Goal: Complete application form

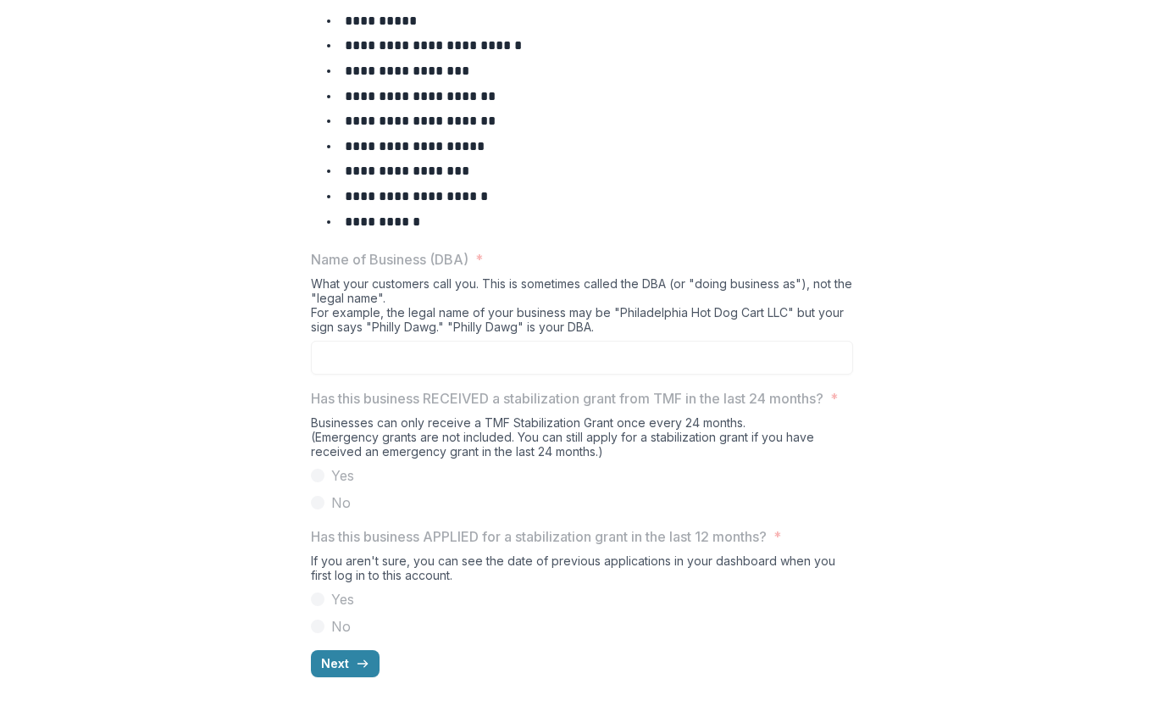
scroll to position [821, 0]
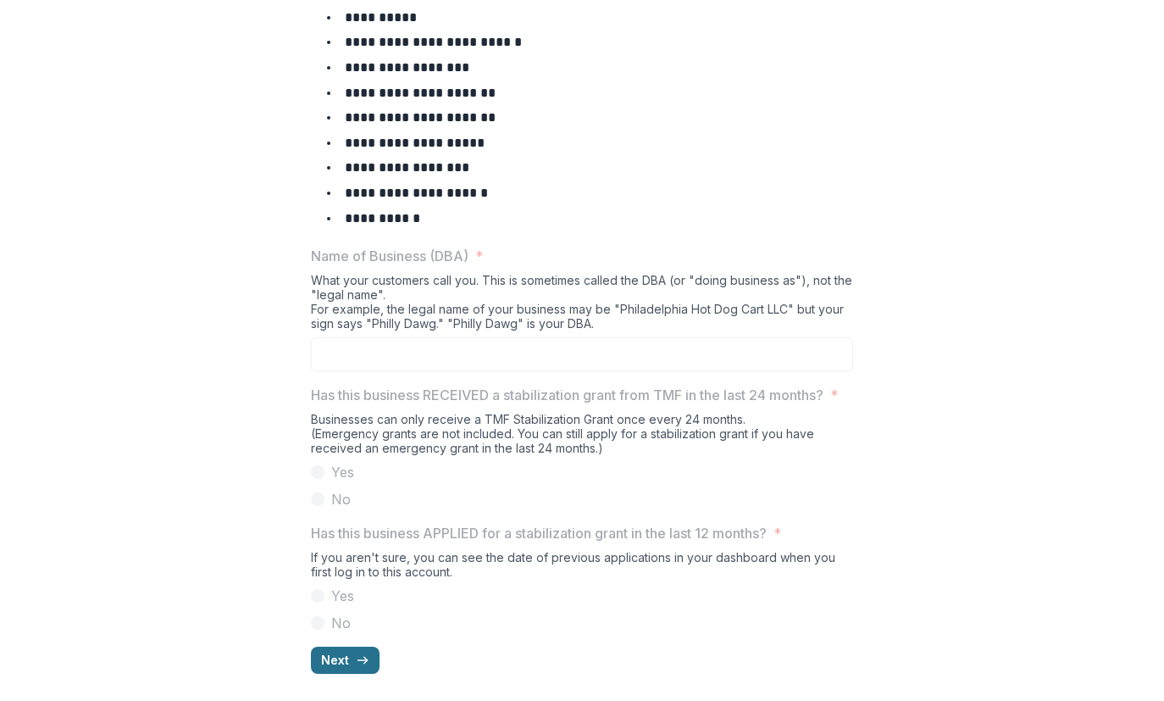
click at [311, 661] on button "Next" at bounding box center [345, 659] width 69 height 27
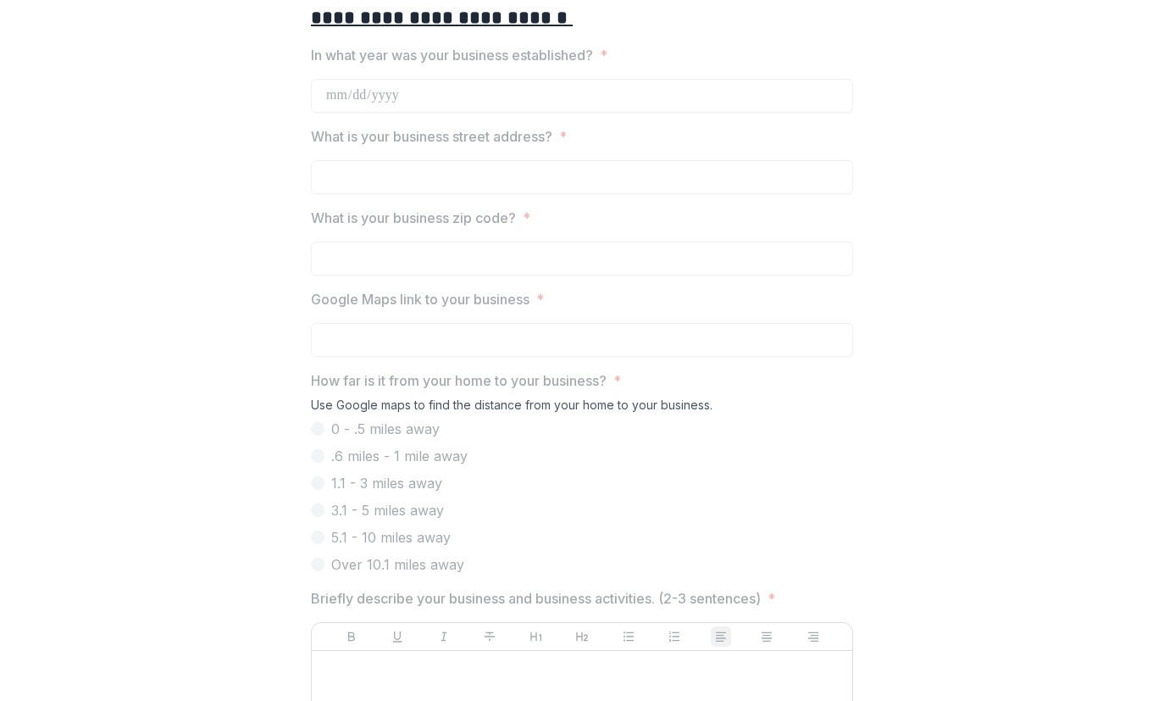
scroll to position [0, 0]
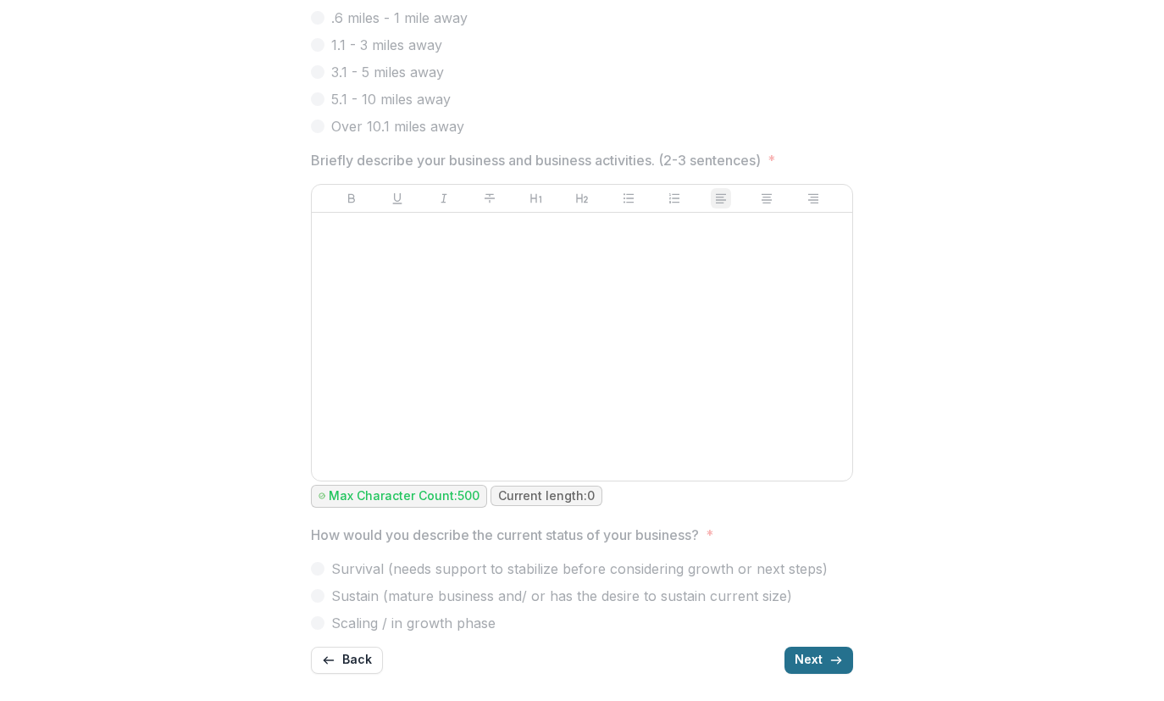
click at [853, 659] on button "Next" at bounding box center [818, 659] width 69 height 27
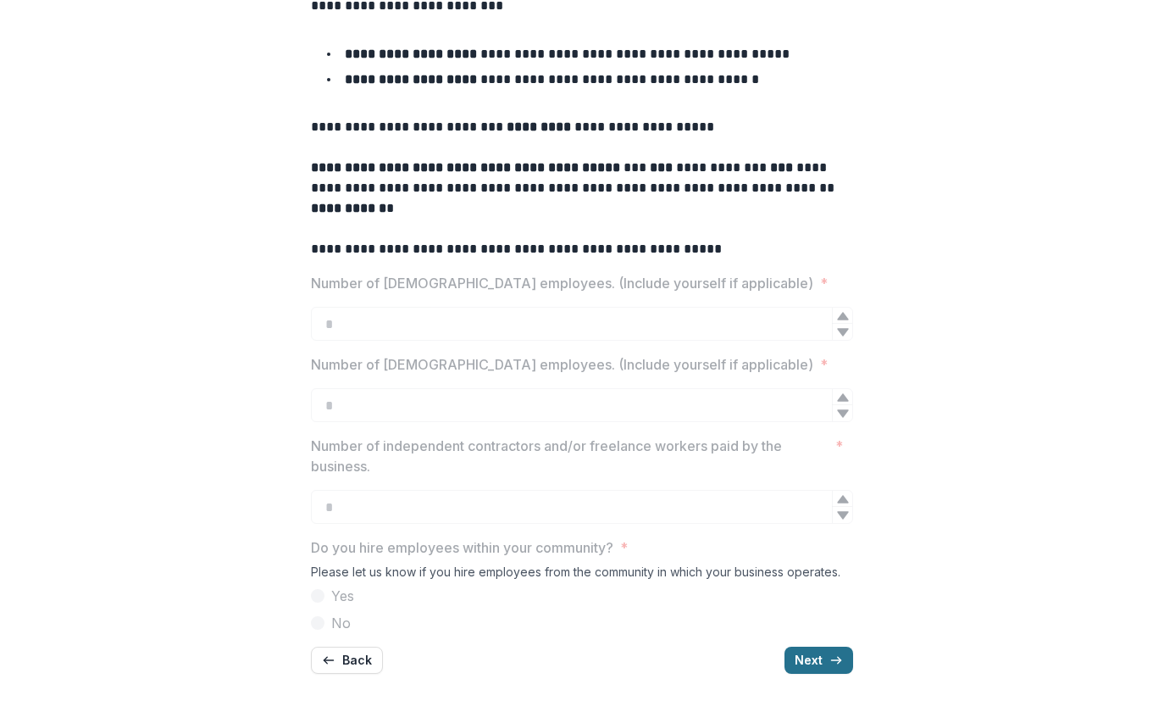
scroll to position [496, 0]
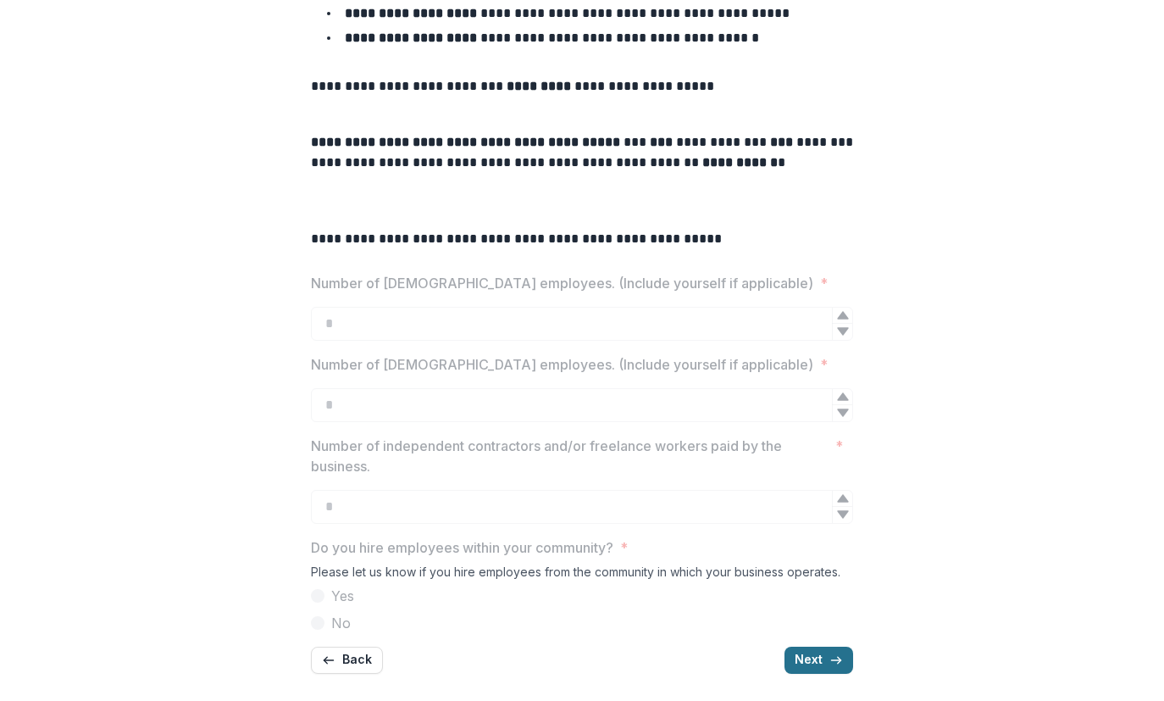
click at [843, 653] on icon "button" at bounding box center [836, 660] width 14 height 14
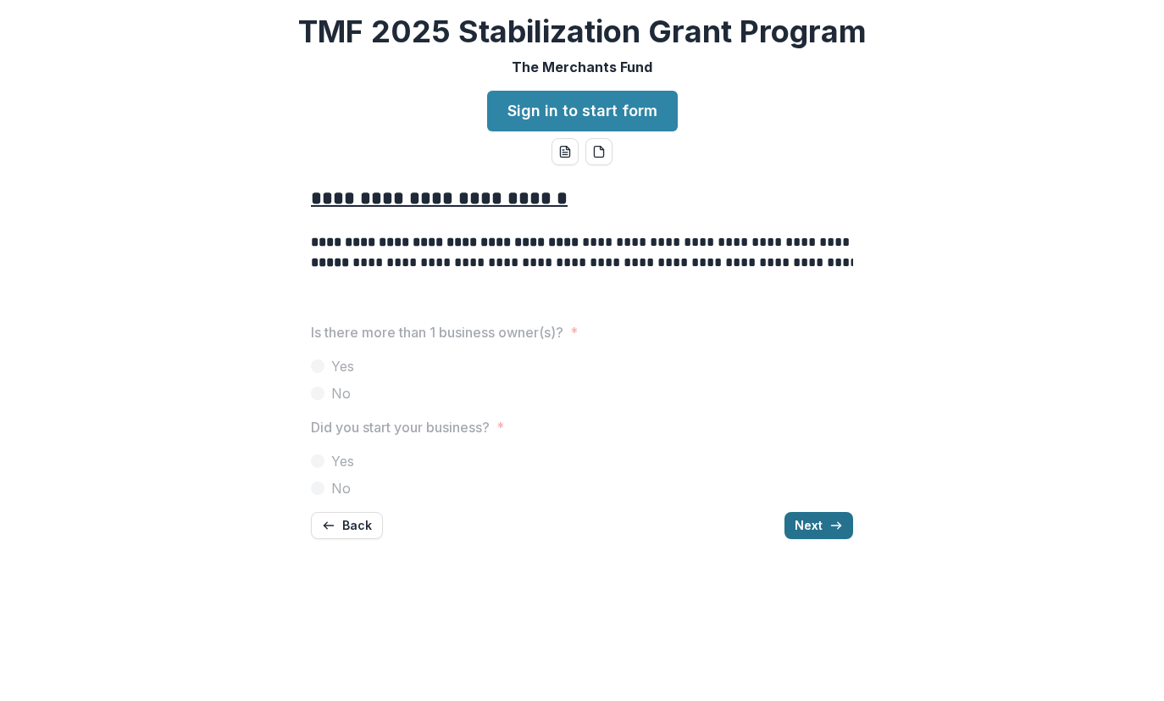
click at [843, 532] on icon "button" at bounding box center [836, 525] width 14 height 14
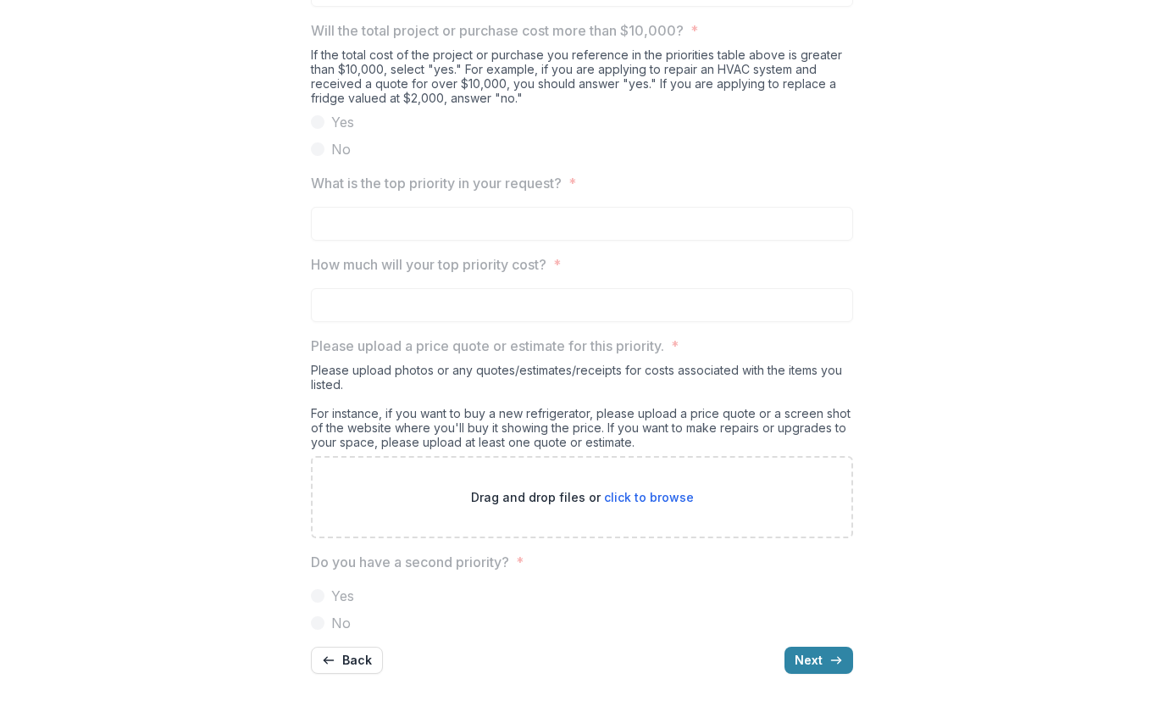
scroll to position [1866, 0]
click at [843, 653] on icon "button" at bounding box center [836, 660] width 14 height 14
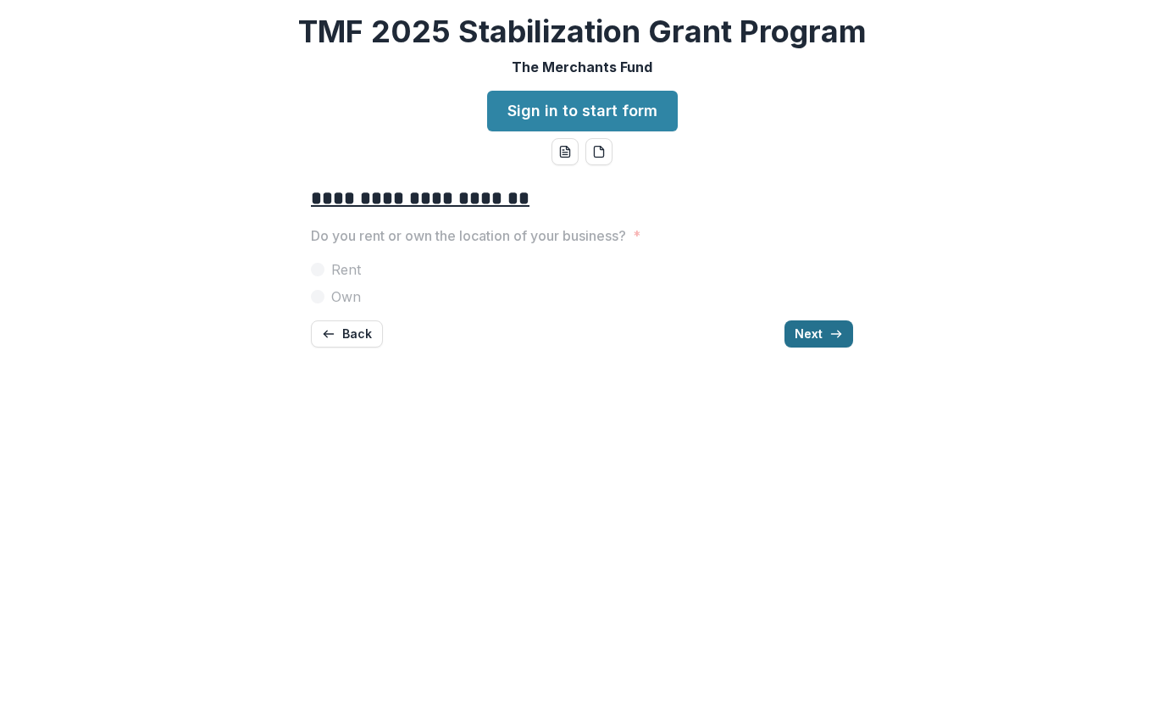
scroll to position [0, 0]
click at [853, 347] on button "Next" at bounding box center [818, 333] width 69 height 27
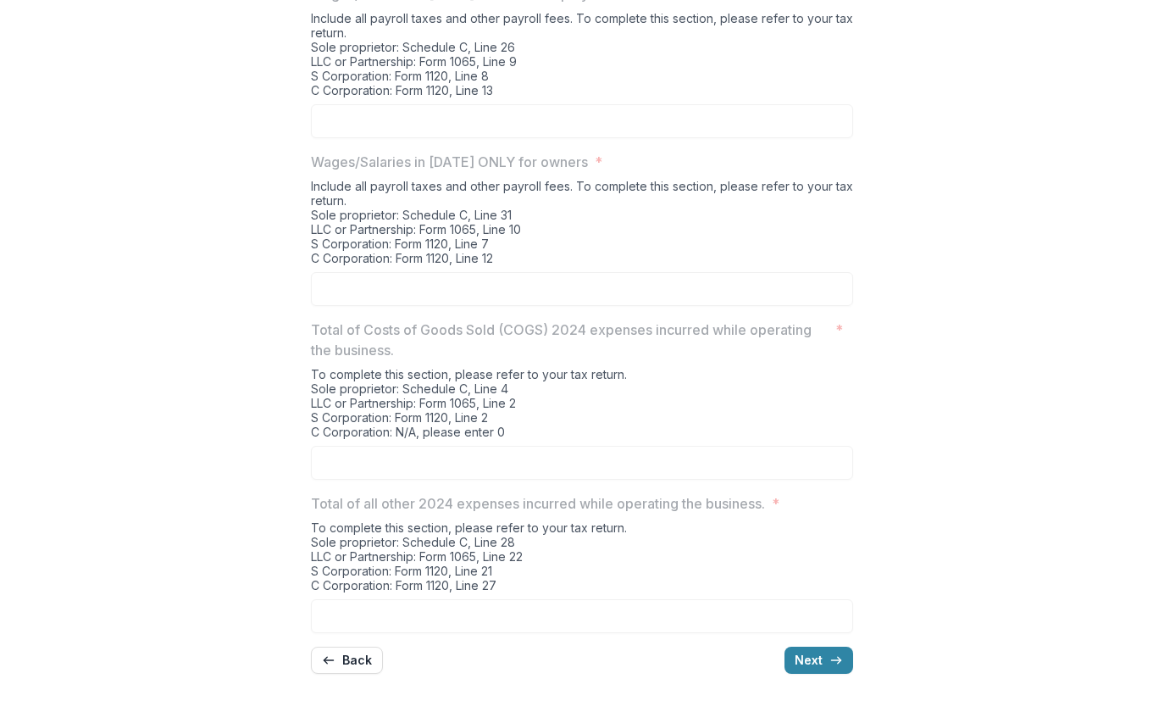
scroll to position [688, 0]
click at [853, 658] on button "Next" at bounding box center [818, 659] width 69 height 27
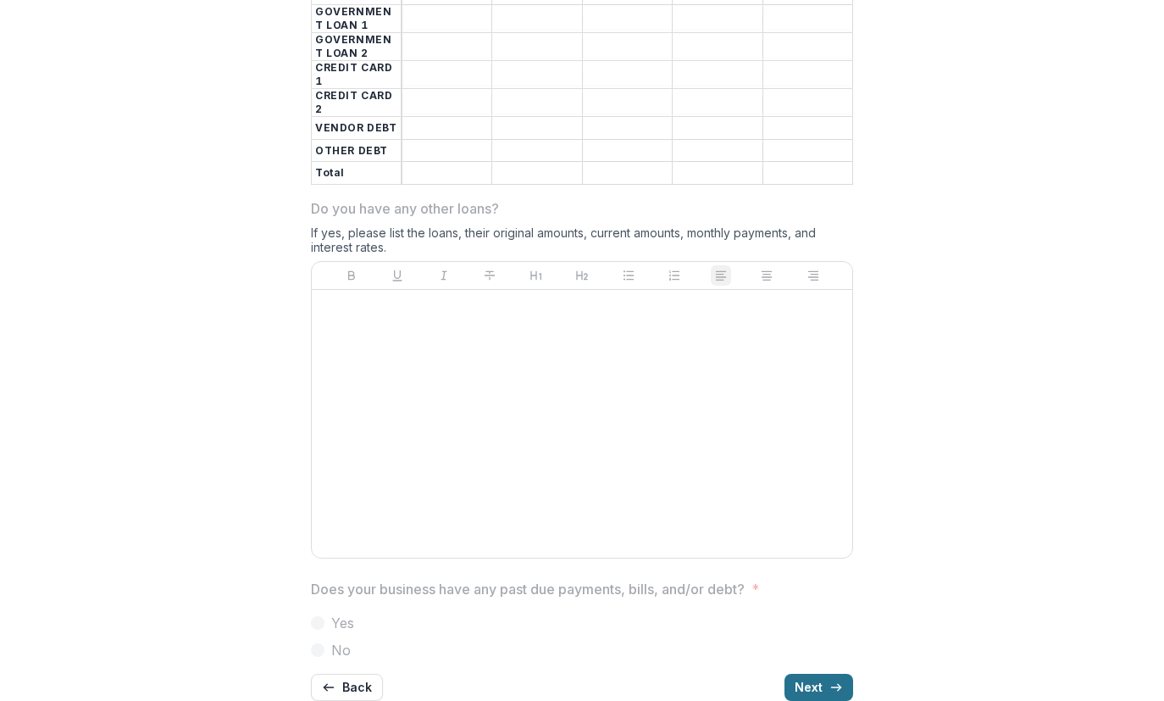
scroll to position [992, 0]
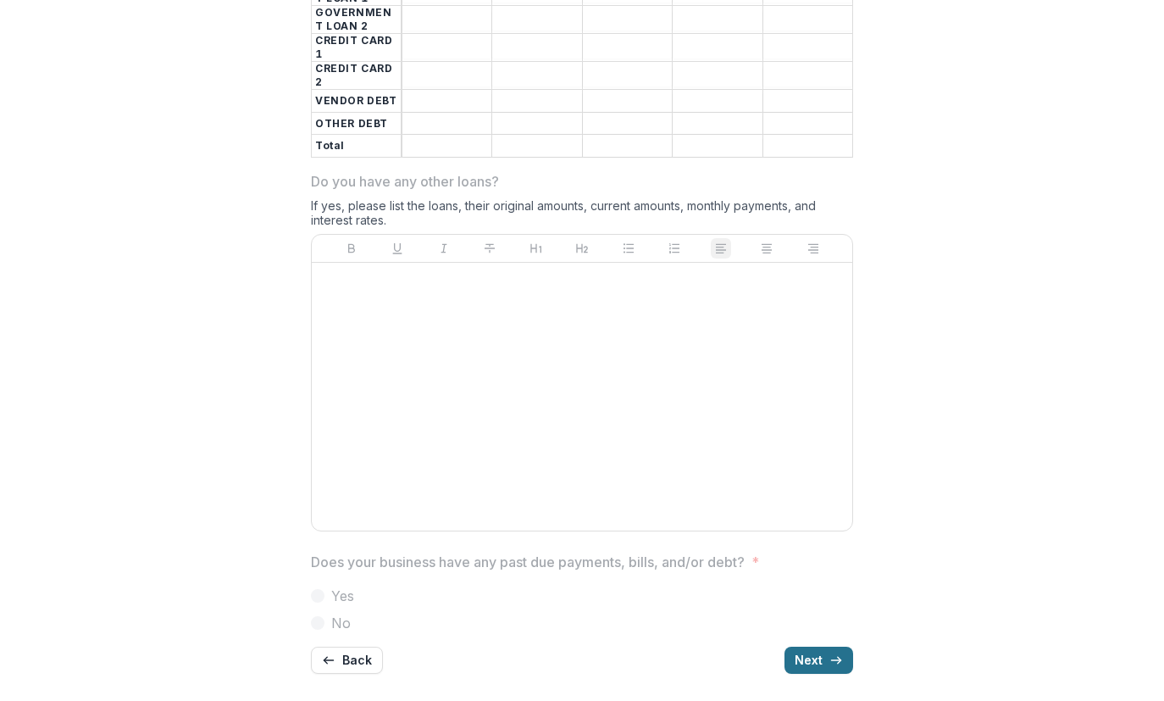
click at [853, 653] on button "Next" at bounding box center [818, 659] width 69 height 27
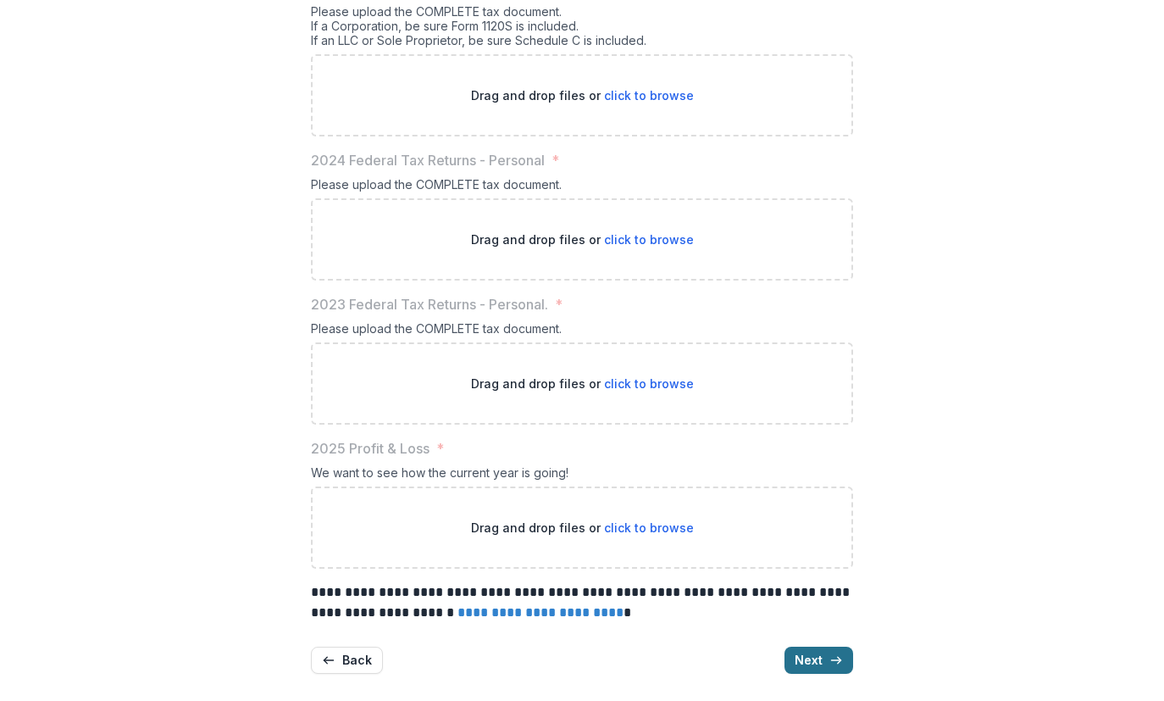
scroll to position [915, 0]
click at [848, 655] on button "Next" at bounding box center [818, 659] width 69 height 27
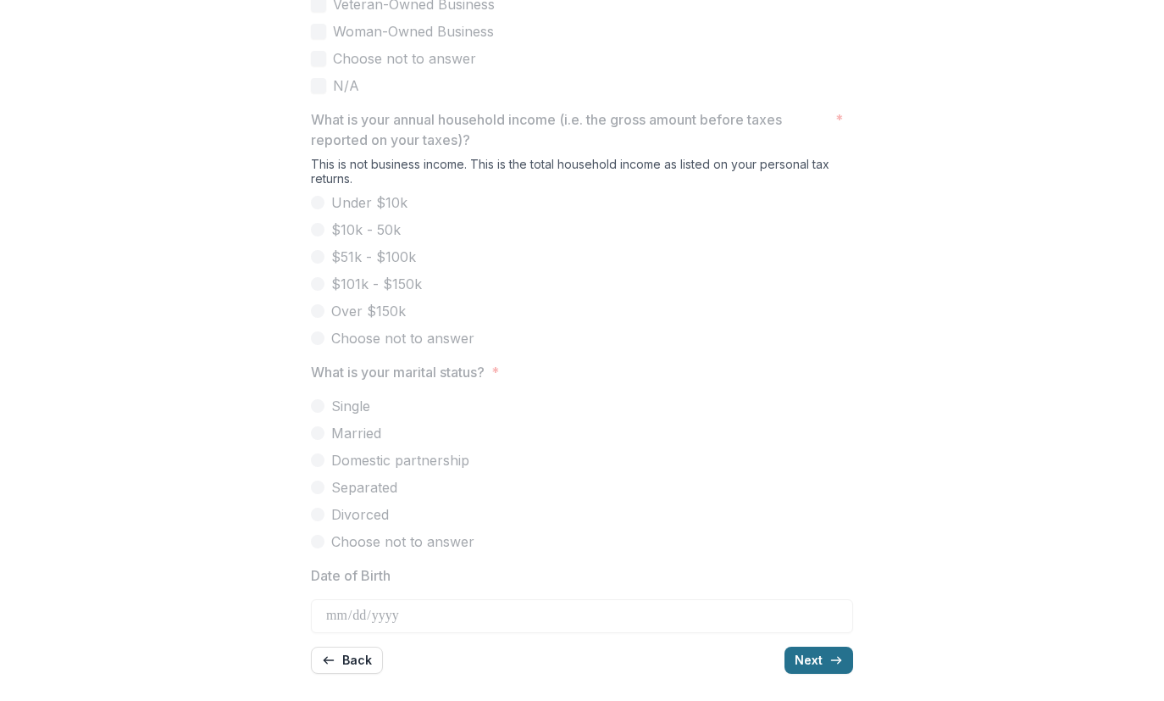
click at [846, 653] on button "Next" at bounding box center [818, 659] width 69 height 27
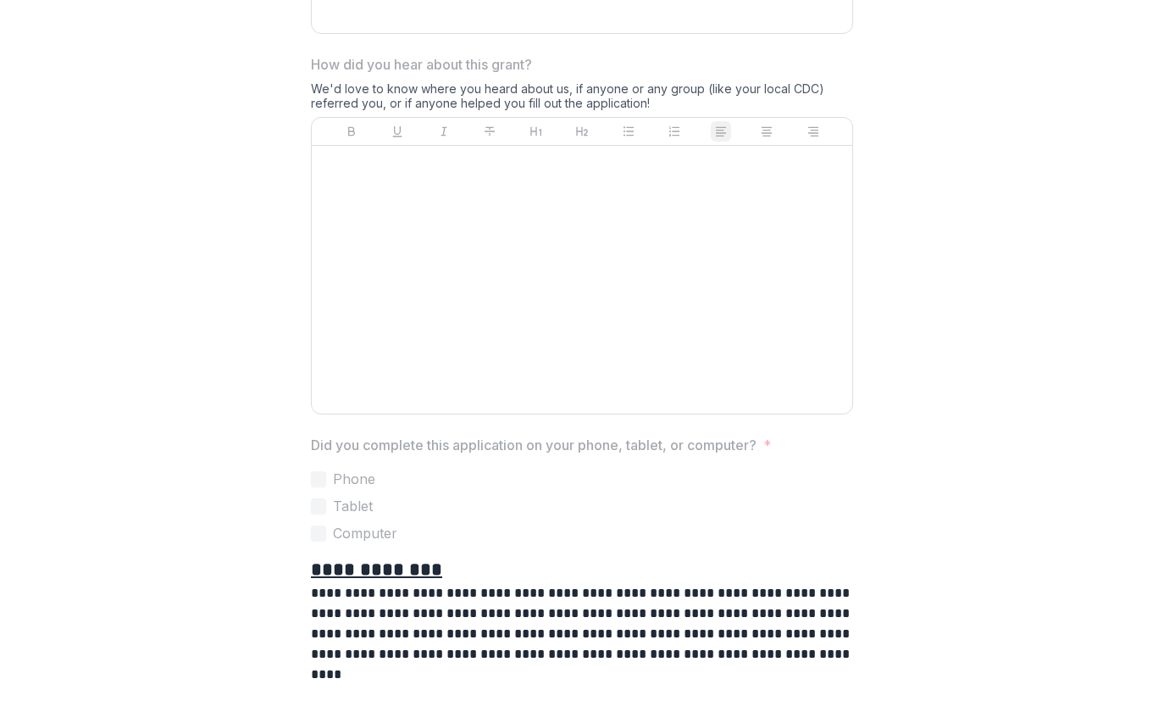
scroll to position [1444, 0]
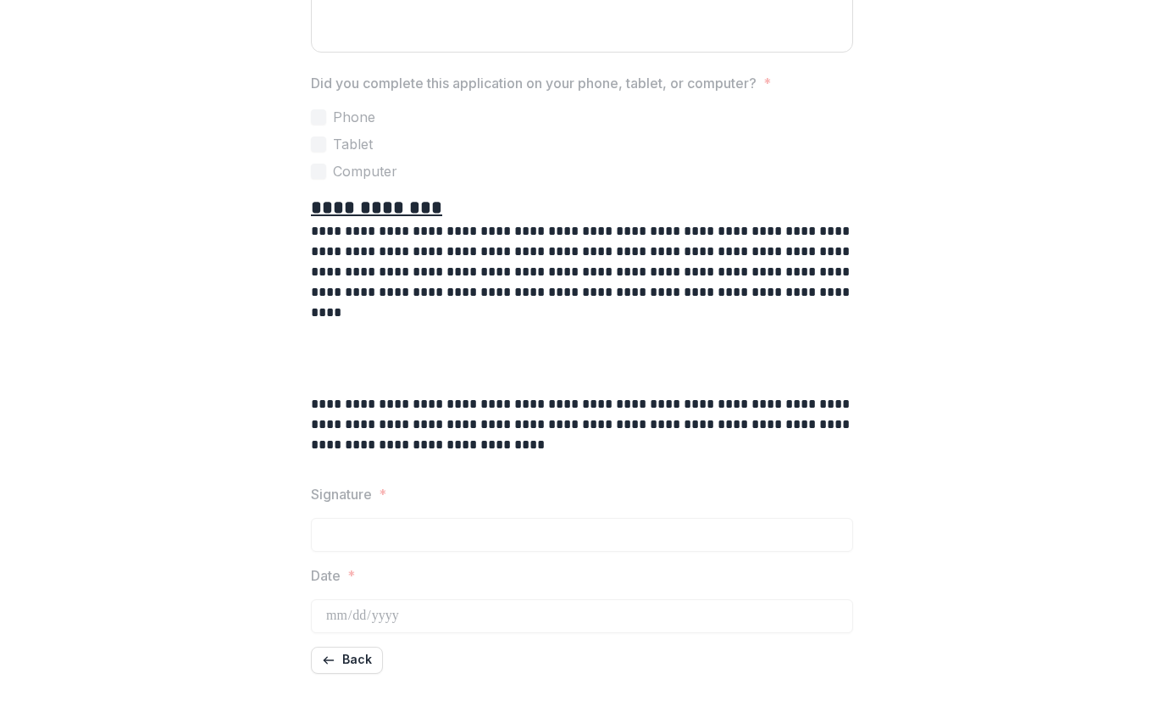
click at [846, 653] on div "Back" at bounding box center [582, 659] width 542 height 27
